Goal: Information Seeking & Learning: Learn about a topic

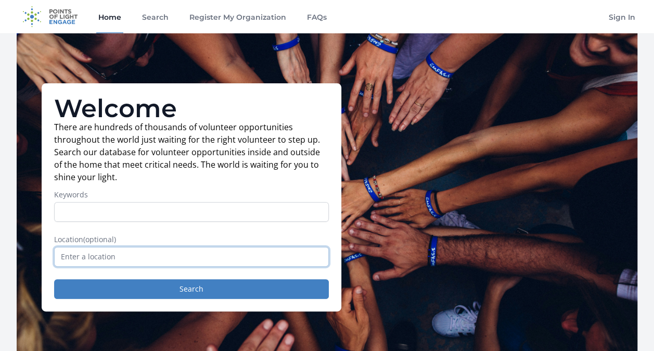
click at [119, 253] on input "text" at bounding box center [191, 257] width 275 height 20
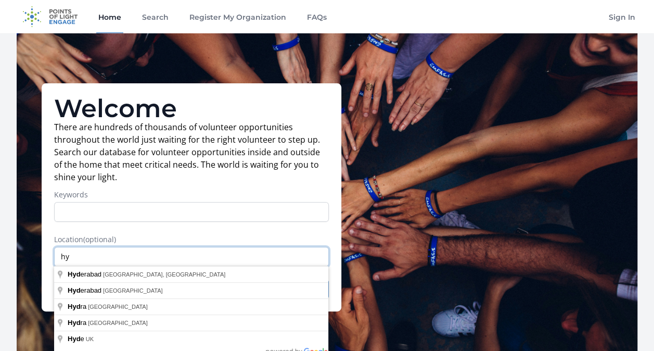
type input "h"
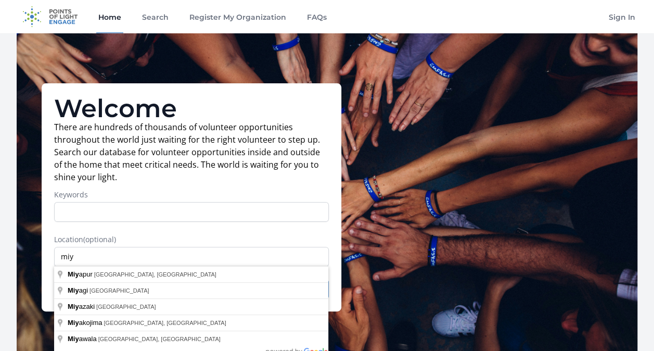
type input "[GEOGRAPHIC_DATA], [GEOGRAPHIC_DATA], [GEOGRAPHIC_DATA]"
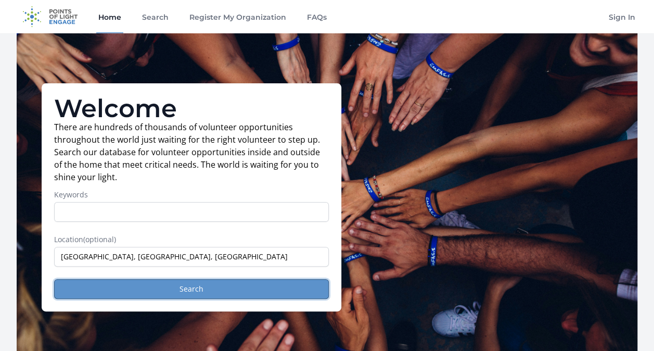
click at [136, 287] on button "Search" at bounding box center [191, 289] width 275 height 20
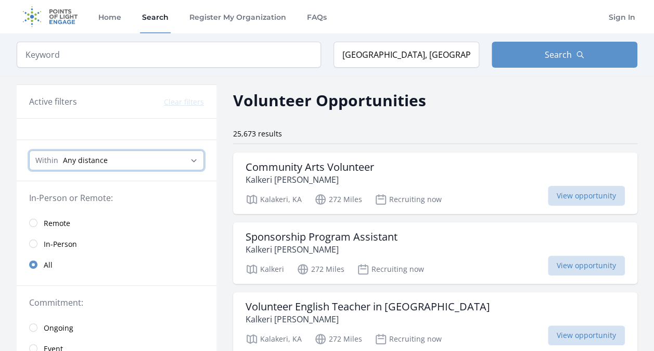
click at [193, 166] on select "Any distance , 5 Miles , 20 Miles , 50 Miles , 100 Miles" at bounding box center [116, 160] width 175 height 20
select select "8046"
click at [29, 150] on select "Any distance , 5 Miles , 20 Miles , 50 Miles , 100 Miles" at bounding box center [116, 160] width 175 height 20
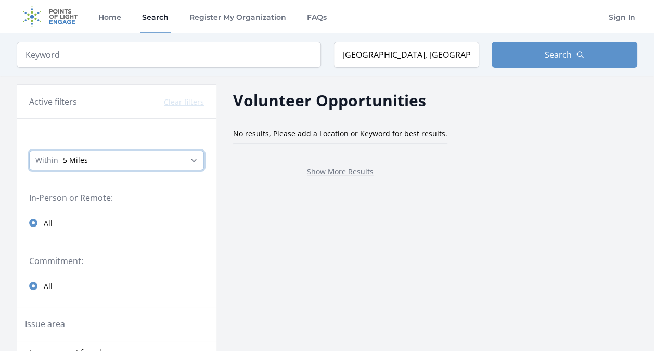
click at [195, 157] on select "Any distance , 5 Miles , 20 Miles , 50 Miles , 100 Miles" at bounding box center [116, 160] width 175 height 20
select select "32186"
click at [29, 150] on select "Any distance , 5 Miles , 20 Miles , 50 Miles , 100 Miles" at bounding box center [116, 160] width 175 height 20
click at [198, 155] on select "Any distance , 5 Miles , 20 Miles , 50 Miles , 100 Miles" at bounding box center [116, 160] width 175 height 20
select select "80467"
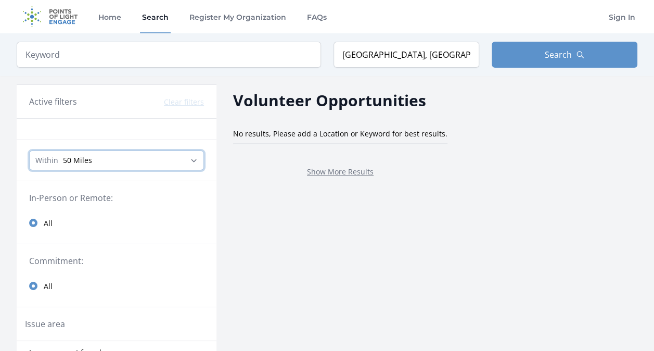
click at [29, 150] on select "Any distance , 5 Miles , 20 Miles , 50 Miles , 100 Miles" at bounding box center [116, 160] width 175 height 20
click at [189, 164] on select "Any distance , 5 Miles , 20 Miles , 50 Miles , 100 Miles" at bounding box center [116, 160] width 175 height 20
select select "all"
click at [29, 150] on select "Any distance , 5 Miles , 20 Miles , 50 Miles , 100 Miles" at bounding box center [116, 160] width 175 height 20
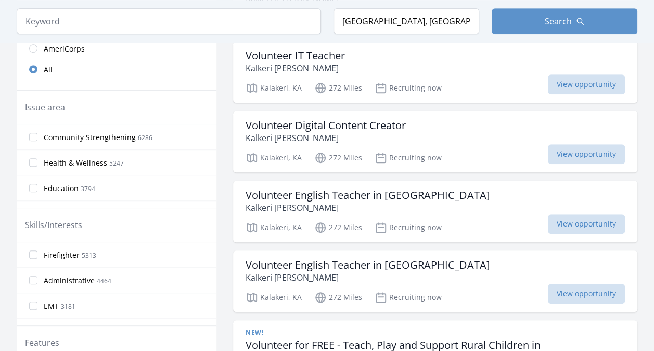
scroll to position [318, 0]
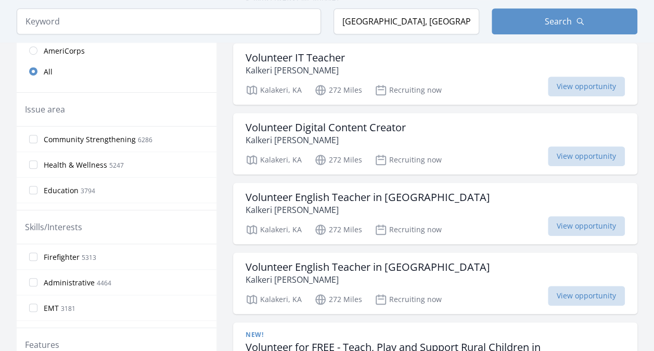
click at [35, 168] on label "Health & Wellness 5247" at bounding box center [117, 164] width 200 height 21
click at [35, 168] on input "Health & Wellness 5247" at bounding box center [33, 164] width 8 height 8
